Goal: Navigation & Orientation: Find specific page/section

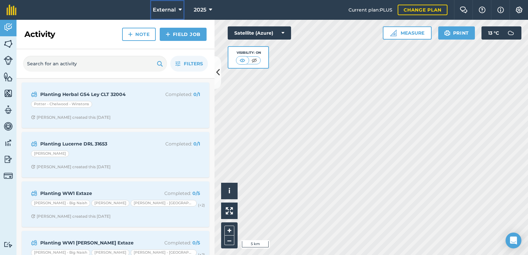
click at [173, 13] on span "External" at bounding box center [164, 10] width 23 height 8
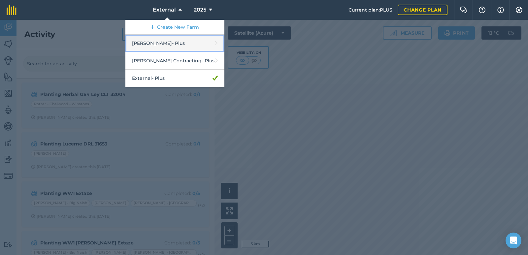
click at [168, 46] on link "[PERSON_NAME] - Plus" at bounding box center [175, 44] width 99 height 18
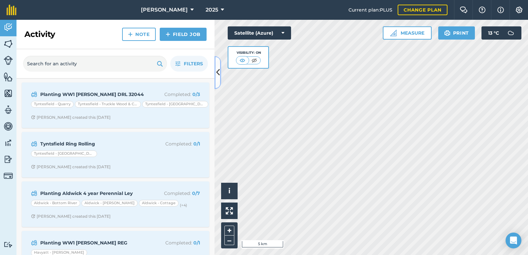
click at [219, 76] on icon at bounding box center [218, 73] width 4 height 12
